Goal: Transaction & Acquisition: Obtain resource

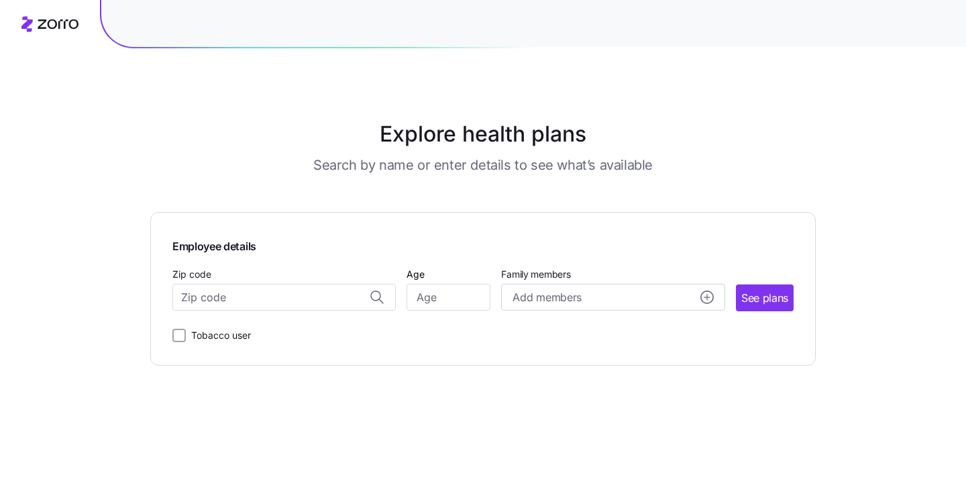
click at [285, 311] on div "Employee details Zip code Age Family members Add members See plans Tobacco user" at bounding box center [482, 288] width 621 height 109
click at [285, 307] on input "Zip code" at bounding box center [283, 297] width 223 height 27
click at [283, 287] on input "Zip code" at bounding box center [283, 297] width 223 height 27
paste input "83350"
type input "83350"
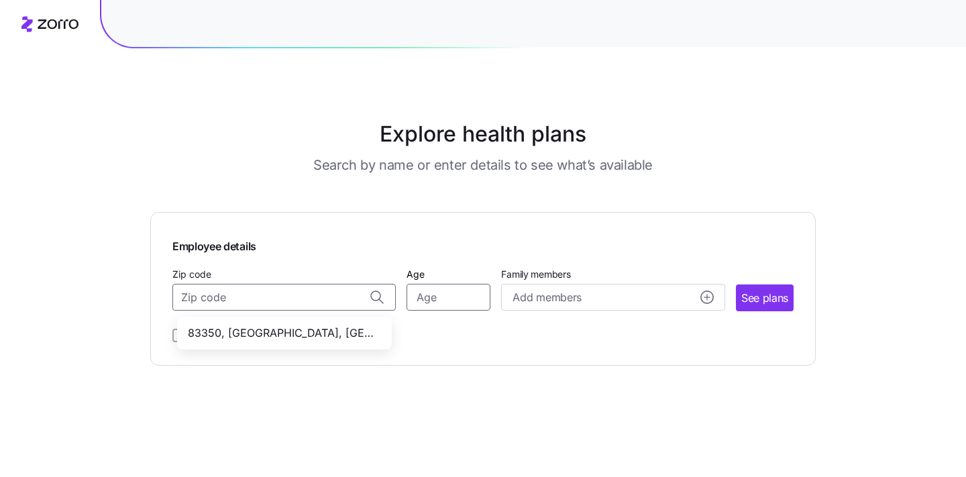
click at [454, 295] on input "Age" at bounding box center [449, 297] width 84 height 27
type input "30"
click at [295, 294] on input "Zip code" at bounding box center [283, 297] width 223 height 27
paste input "83350"
click at [240, 336] on span "83350, [GEOGRAPHIC_DATA], [GEOGRAPHIC_DATA]" at bounding box center [282, 333] width 188 height 17
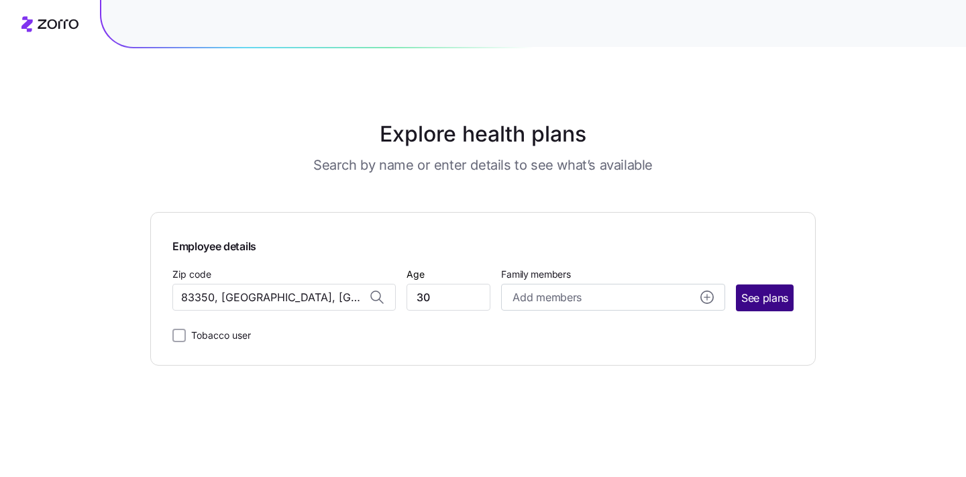
type input "83350, [GEOGRAPHIC_DATA], [GEOGRAPHIC_DATA]"
click at [759, 309] on button "See plans" at bounding box center [765, 298] width 58 height 27
